Goal: Task Accomplishment & Management: Manage account settings

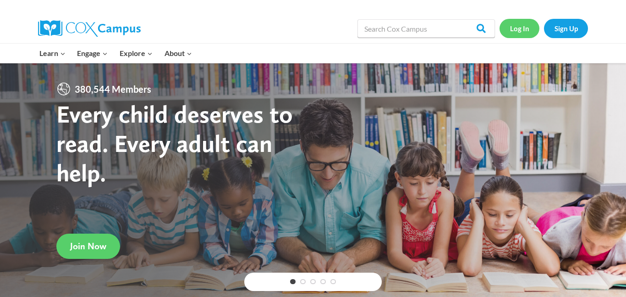
click at [524, 30] on link "Log In" at bounding box center [520, 28] width 40 height 19
click at [524, 31] on link "Log In" at bounding box center [520, 28] width 40 height 19
click at [526, 30] on link "Log In" at bounding box center [520, 28] width 40 height 19
click at [526, 27] on link "Log In" at bounding box center [520, 28] width 40 height 19
